Goal: Information Seeking & Learning: Learn about a topic

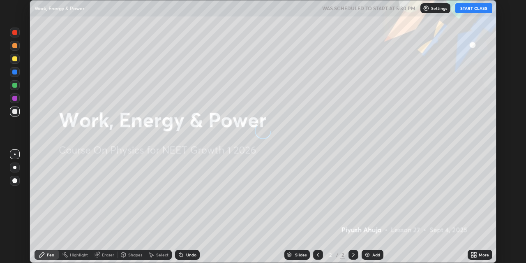
scroll to position [263, 526]
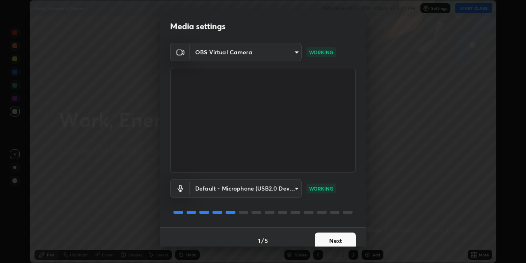
click at [327, 237] on button "Next" at bounding box center [335, 240] width 41 height 16
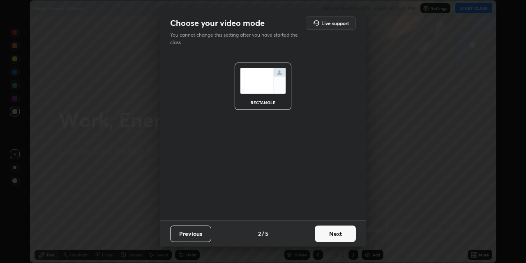
click at [332, 239] on button "Next" at bounding box center [335, 233] width 41 height 16
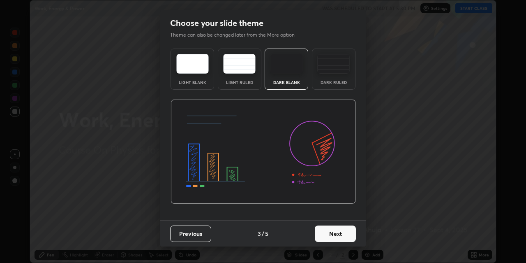
click at [328, 236] on button "Next" at bounding box center [335, 233] width 41 height 16
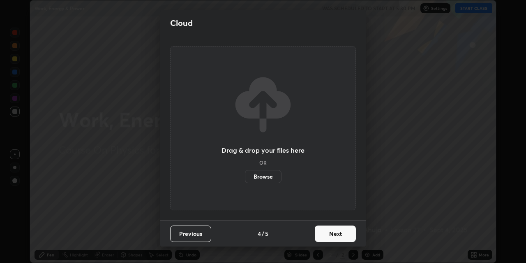
click at [328, 230] on button "Next" at bounding box center [335, 233] width 41 height 16
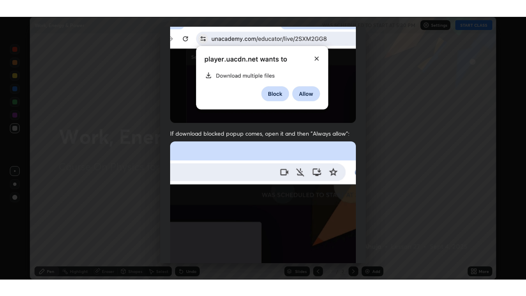
scroll to position [175, 0]
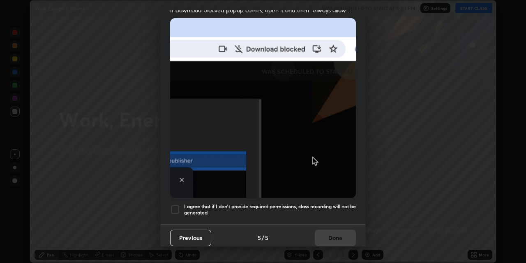
click at [311, 203] on h5 "I agree that if I don't provide required permissions, class recording will not …" at bounding box center [270, 209] width 172 height 13
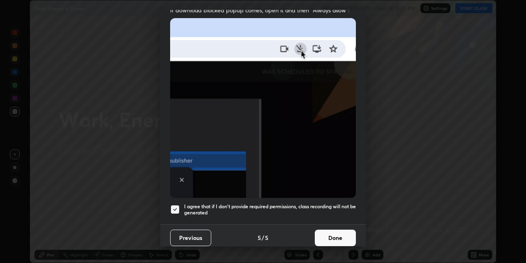
click at [326, 230] on button "Done" at bounding box center [335, 238] width 41 height 16
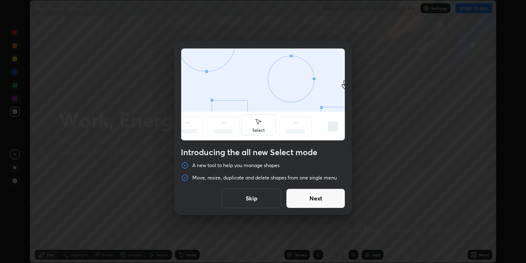
click at [319, 200] on button "Next" at bounding box center [315, 198] width 59 height 20
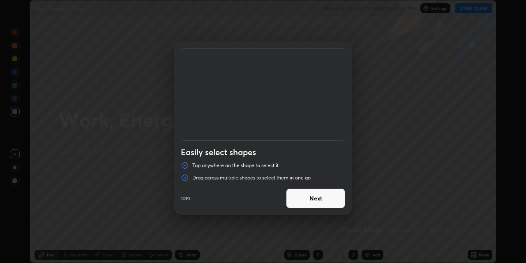
click at [315, 200] on button "Next" at bounding box center [315, 198] width 59 height 20
click at [314, 201] on button "Next" at bounding box center [315, 198] width 59 height 20
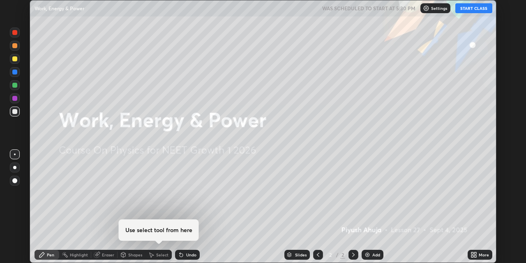
click at [316, 197] on div at bounding box center [263, 131] width 526 height 263
click at [465, 7] on button "START CLASS" at bounding box center [474, 8] width 37 height 10
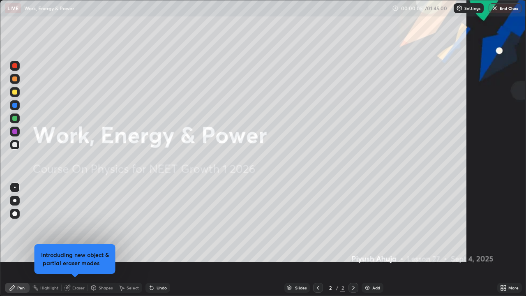
scroll to position [296, 526]
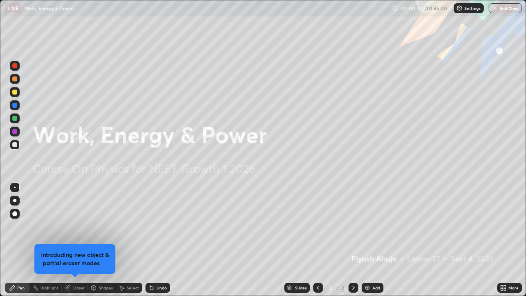
click at [84, 262] on div "Eraser" at bounding box center [75, 288] width 26 height 10
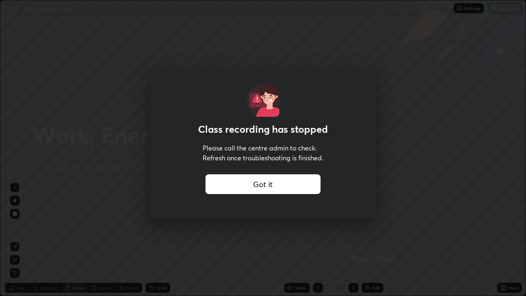
click at [246, 184] on div "Got it" at bounding box center [263, 184] width 115 height 20
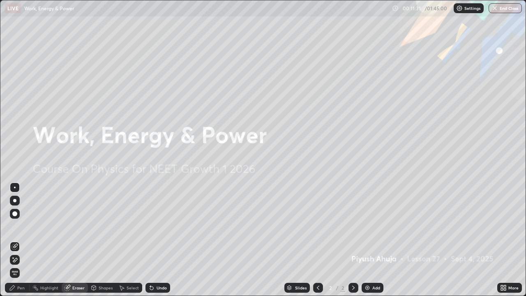
click at [285, 262] on div "Slides" at bounding box center [298, 288] width 26 height 10
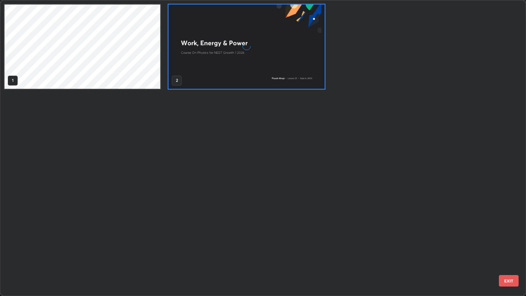
scroll to position [293, 522]
click at [203, 80] on img "grid" at bounding box center [247, 47] width 156 height 84
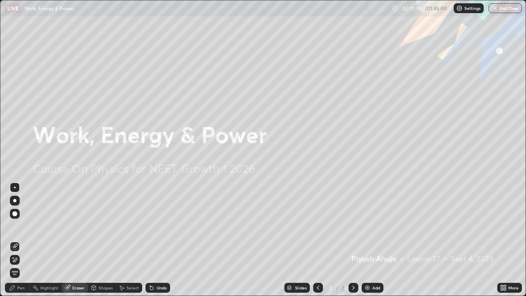
click at [204, 79] on img "grid" at bounding box center [247, 47] width 156 height 84
click at [205, 77] on img "grid" at bounding box center [247, 47] width 156 height 84
